Goal: Find contact information: Obtain details needed to contact an individual or organization

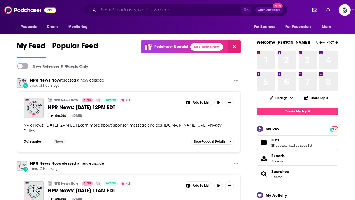
click at [167, 8] on input "Search podcasts, credits, & more..." at bounding box center [170, 10] width 143 height 9
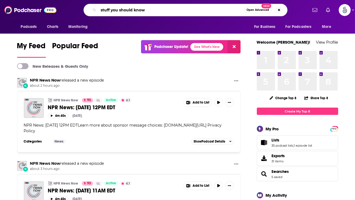
type input "stuff you should know"
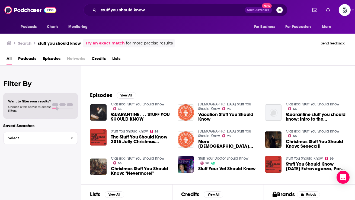
scroll to position [36, 0]
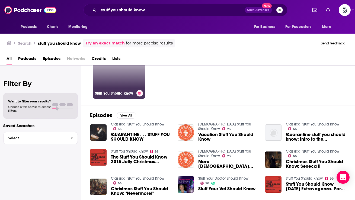
click at [115, 79] on link "99 Stuff You Should Know" at bounding box center [119, 72] width 53 height 53
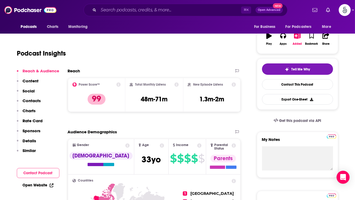
scroll to position [91, 0]
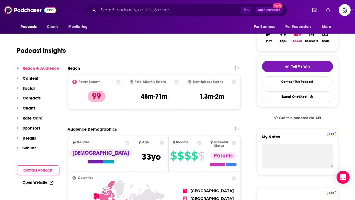
click at [41, 99] on div "Reach & Audience Content Social Contacts Charts Rate Card Sponsors Details Simi…" at bounding box center [38, 111] width 43 height 90
click at [34, 98] on p "Contacts" at bounding box center [32, 98] width 18 height 5
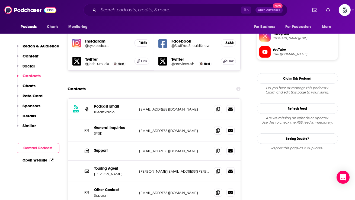
scroll to position [498, 0]
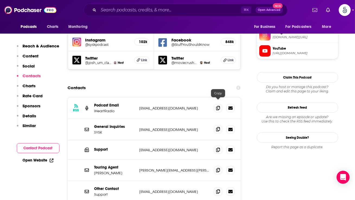
click at [219, 127] on icon at bounding box center [218, 129] width 4 height 4
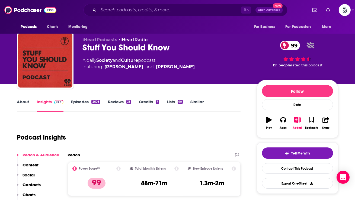
scroll to position [0, 0]
